Goal: Transaction & Acquisition: Purchase product/service

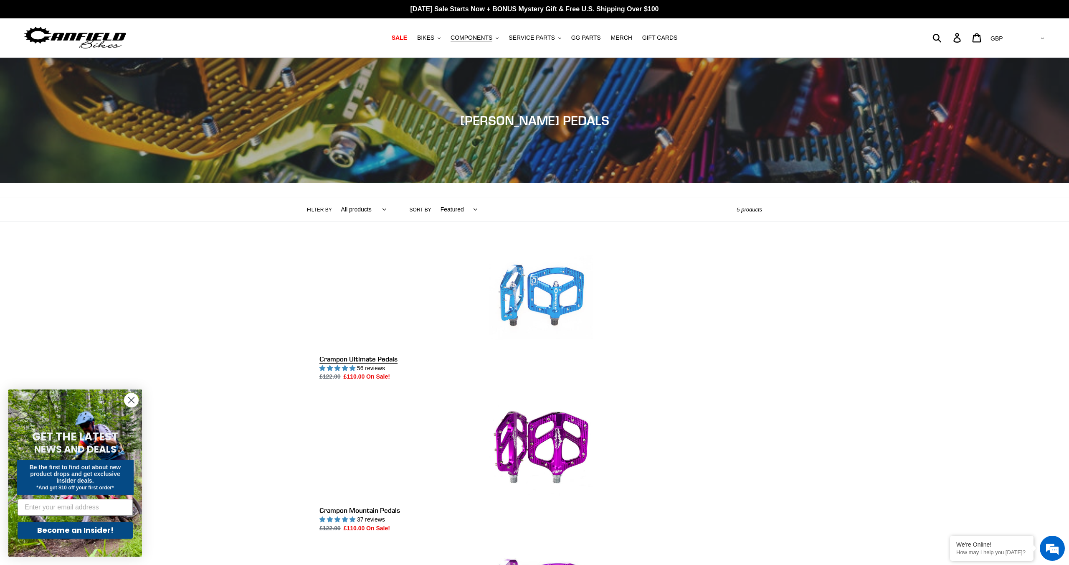
click at [560, 300] on link "Crampon Ultimate Pedals" at bounding box center [541, 312] width 443 height 137
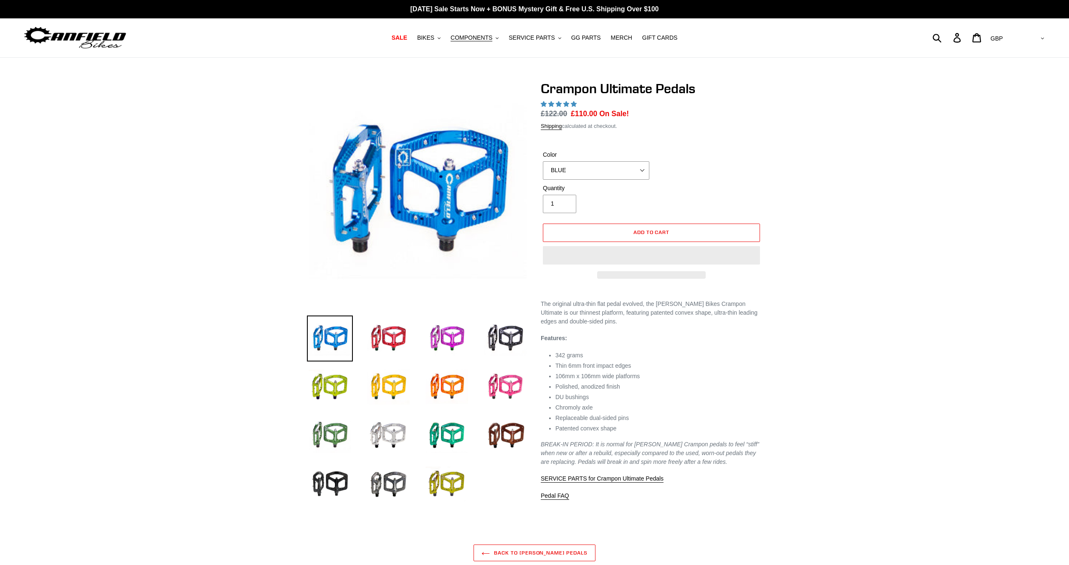
select select "highest-rating"
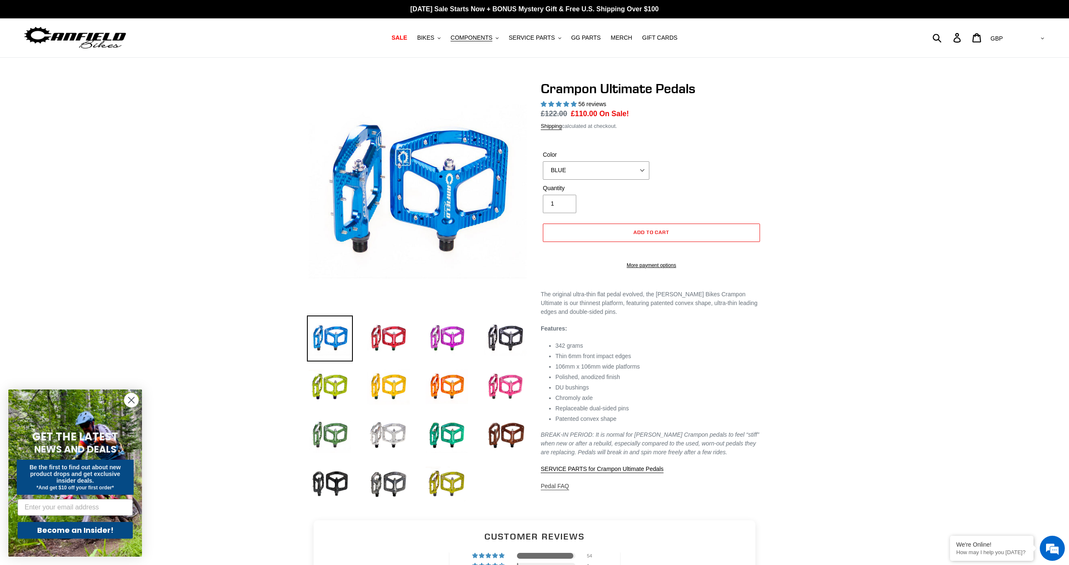
click at [561, 490] on link "Pedal FAQ" at bounding box center [555, 486] width 28 height 8
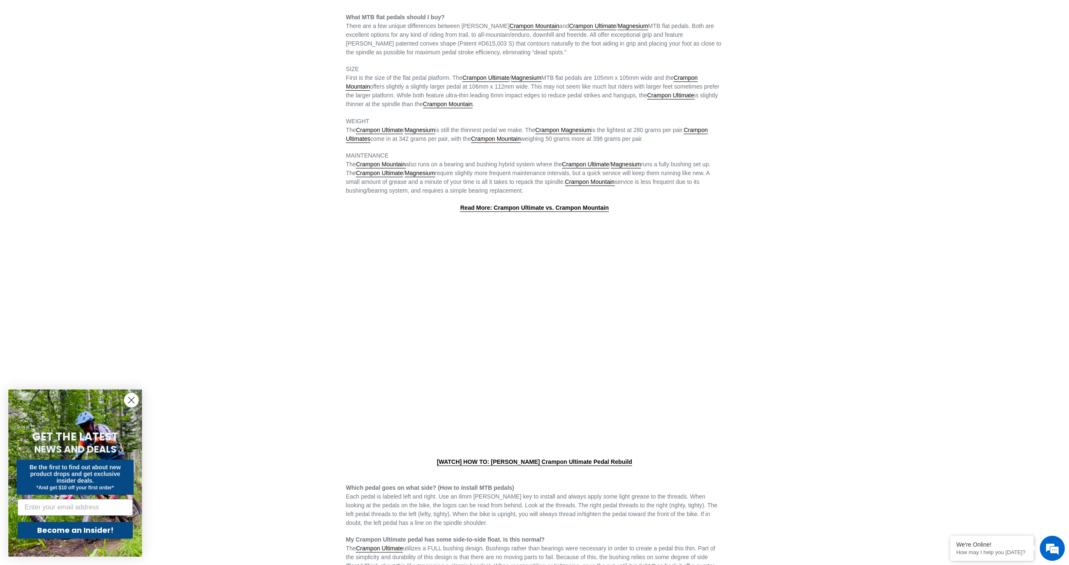
scroll to position [107, 0]
click at [389, 131] on link "Crampon Ultimate" at bounding box center [379, 130] width 47 height 8
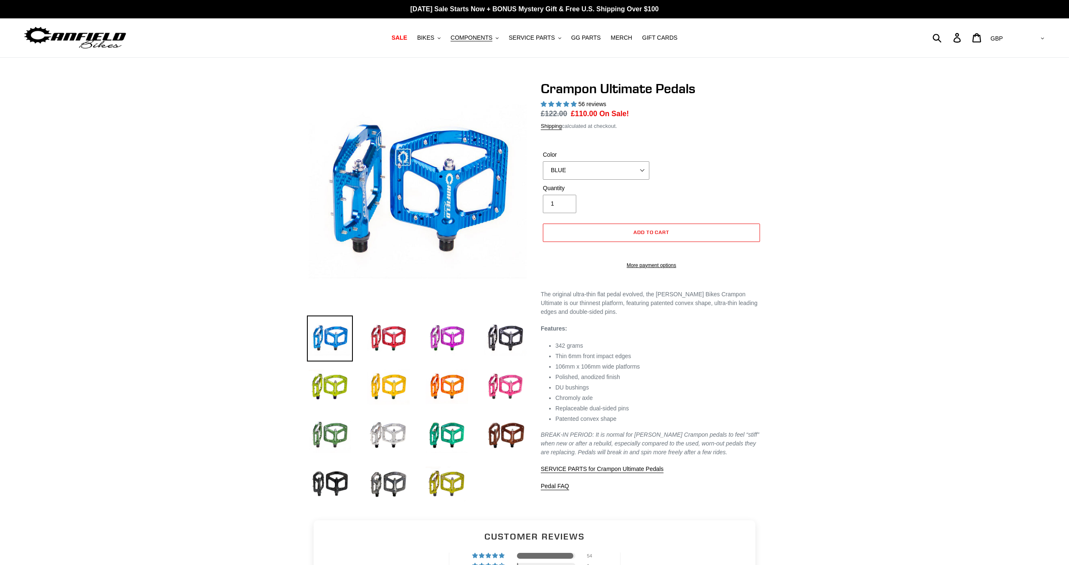
select select "highest-rating"
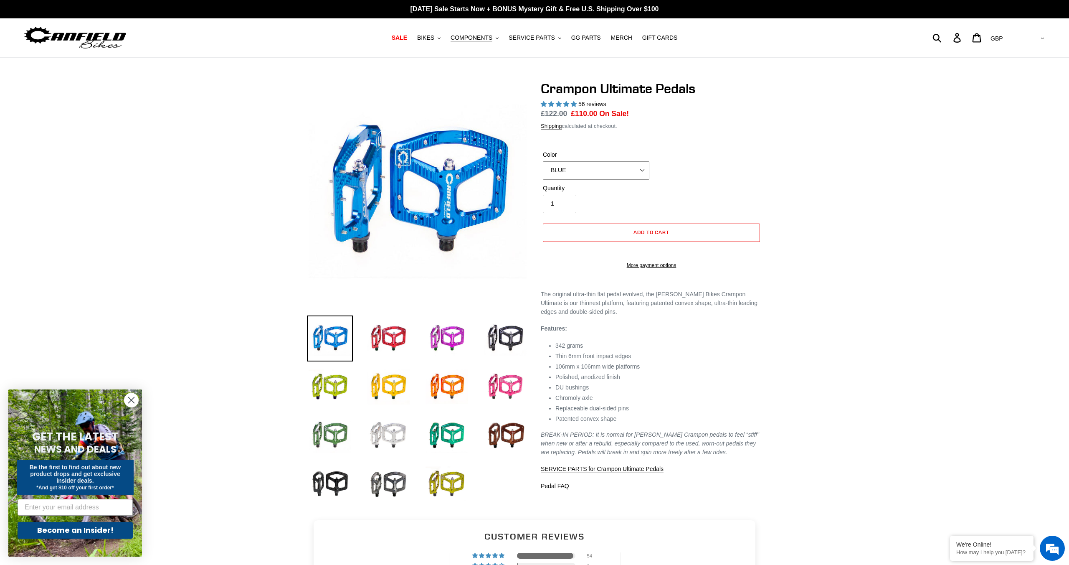
click at [390, 436] on img at bounding box center [389, 435] width 46 height 46
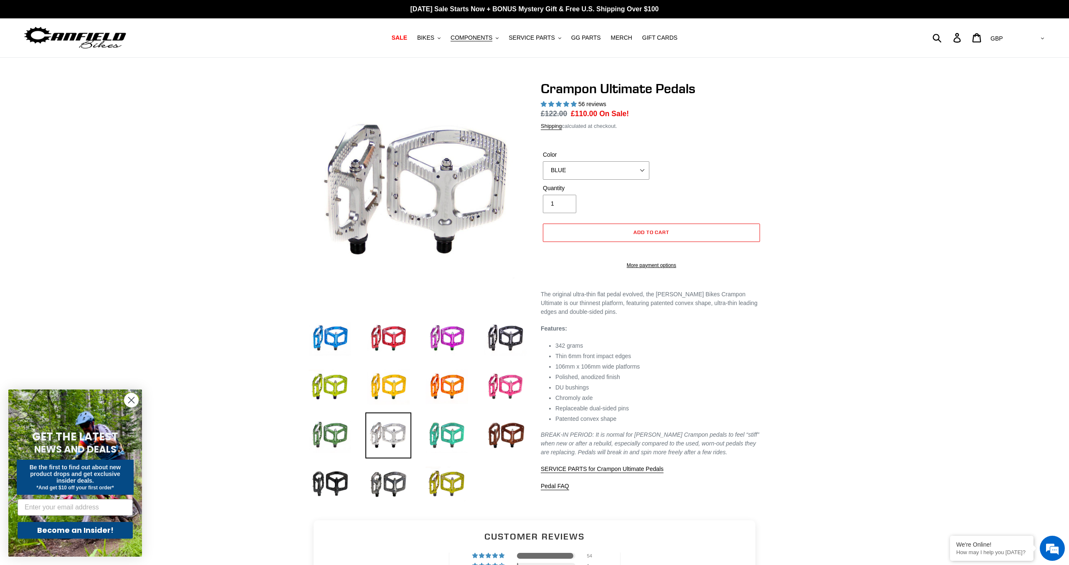
click at [444, 432] on img at bounding box center [447, 435] width 46 height 46
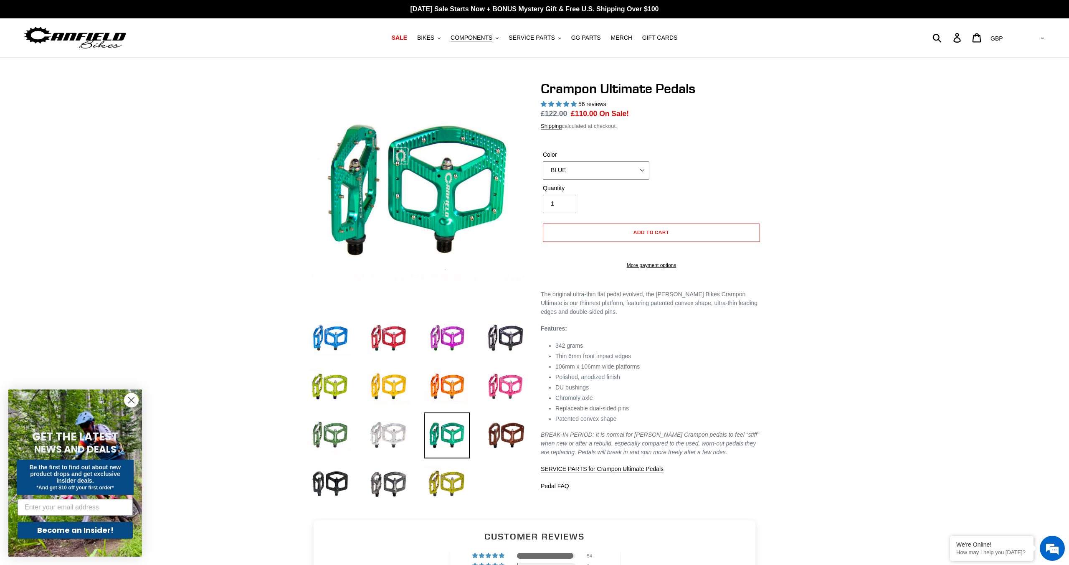
click at [379, 437] on img at bounding box center [389, 435] width 46 height 46
